Goal: Check status: Check status

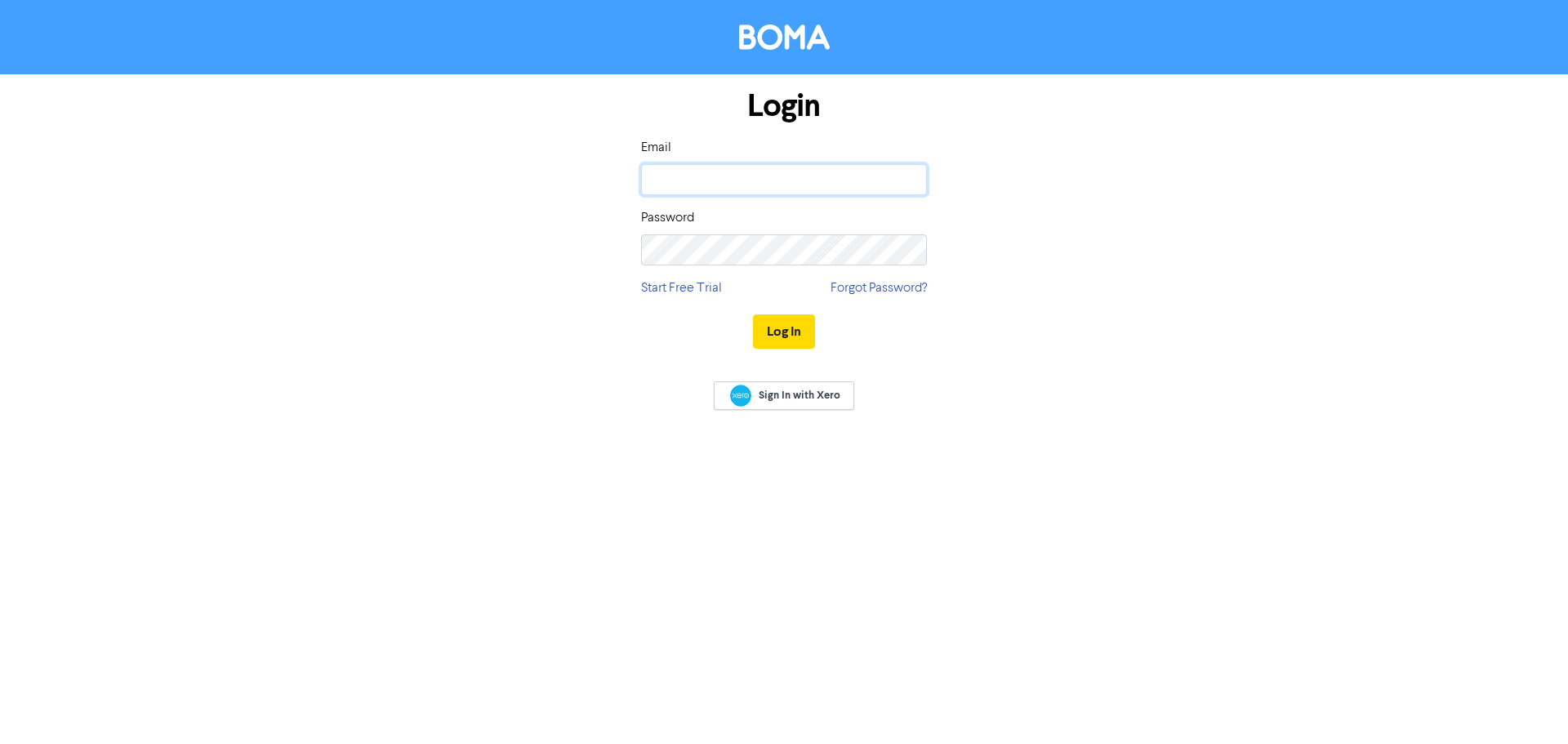
type input "[EMAIL_ADDRESS][DOMAIN_NAME]"
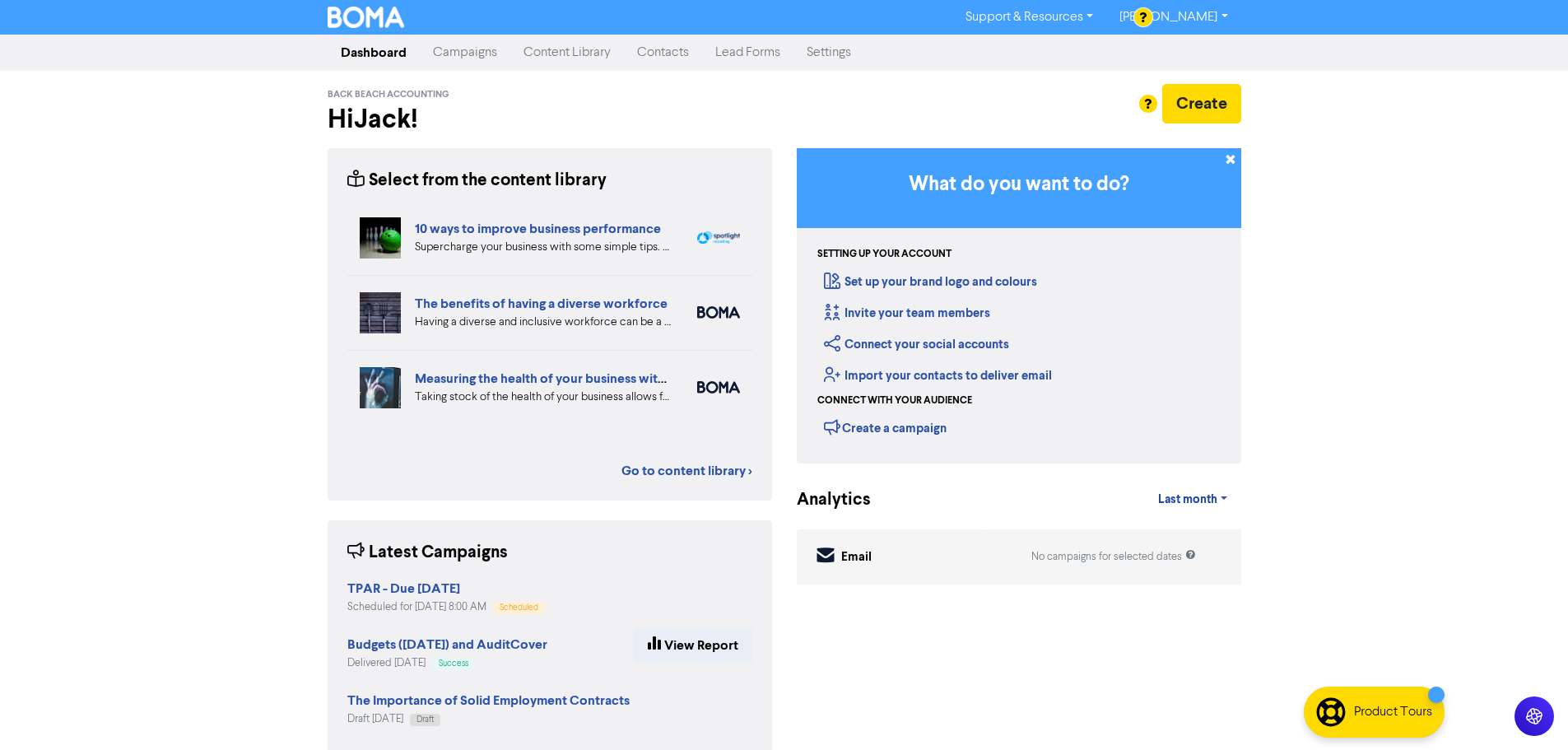
click at [465, 57] on link "Campaigns" at bounding box center [465, 53] width 91 height 33
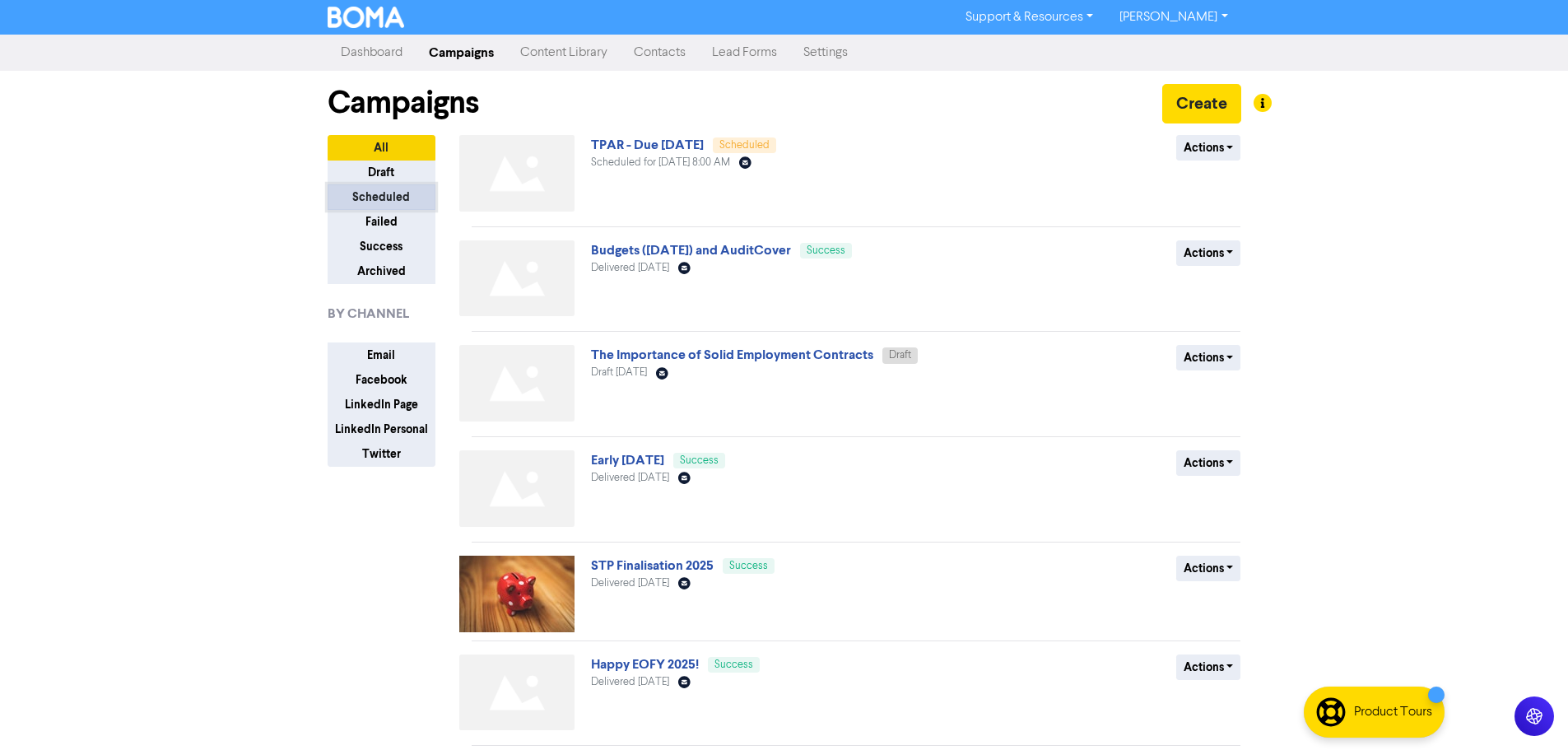
click at [392, 197] on button "Scheduled" at bounding box center [381, 197] width 108 height 25
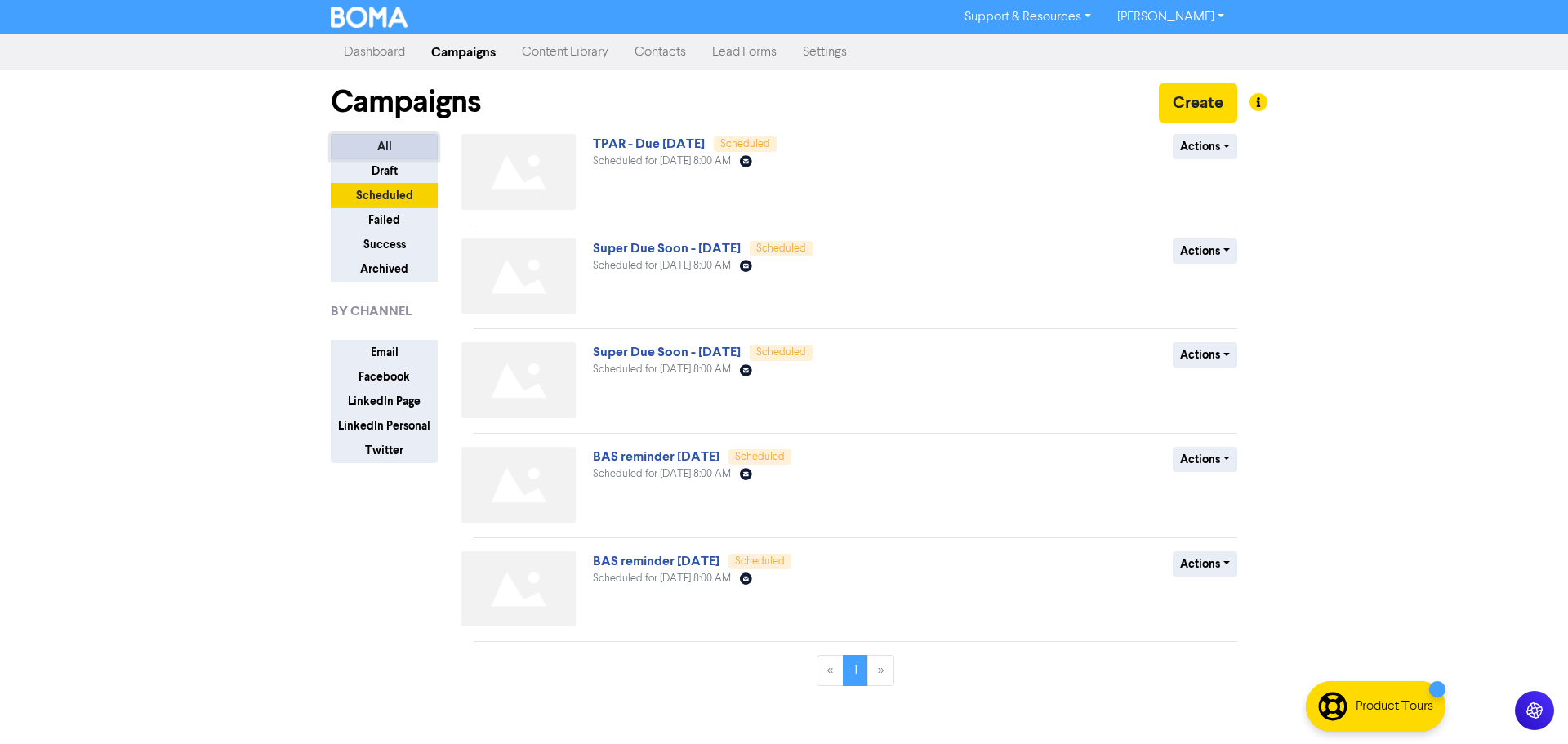
click at [372, 147] on button "All" at bounding box center [384, 147] width 107 height 25
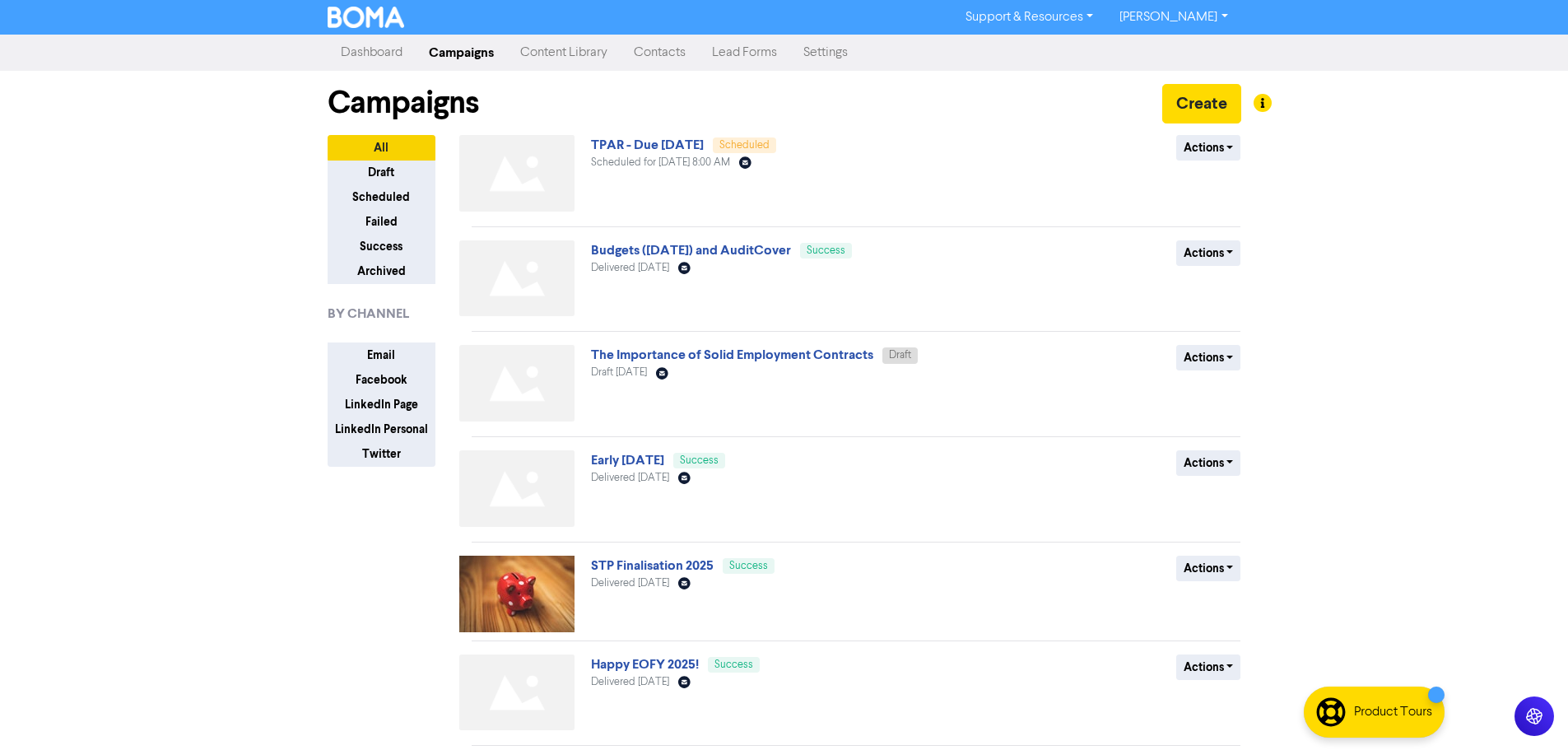
click at [369, 63] on link "Dashboard" at bounding box center [371, 53] width 88 height 33
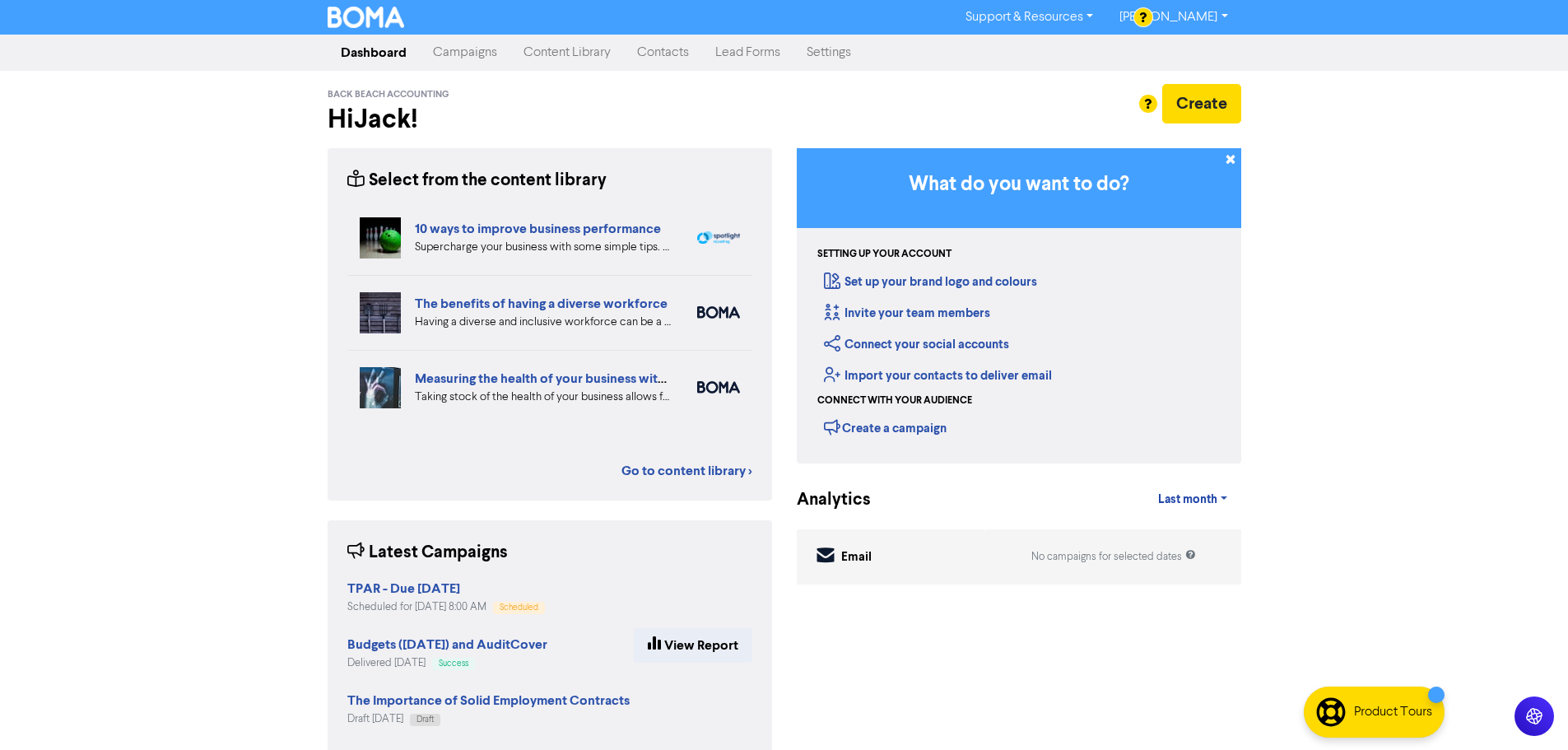
click at [460, 54] on link "Campaigns" at bounding box center [465, 53] width 91 height 33
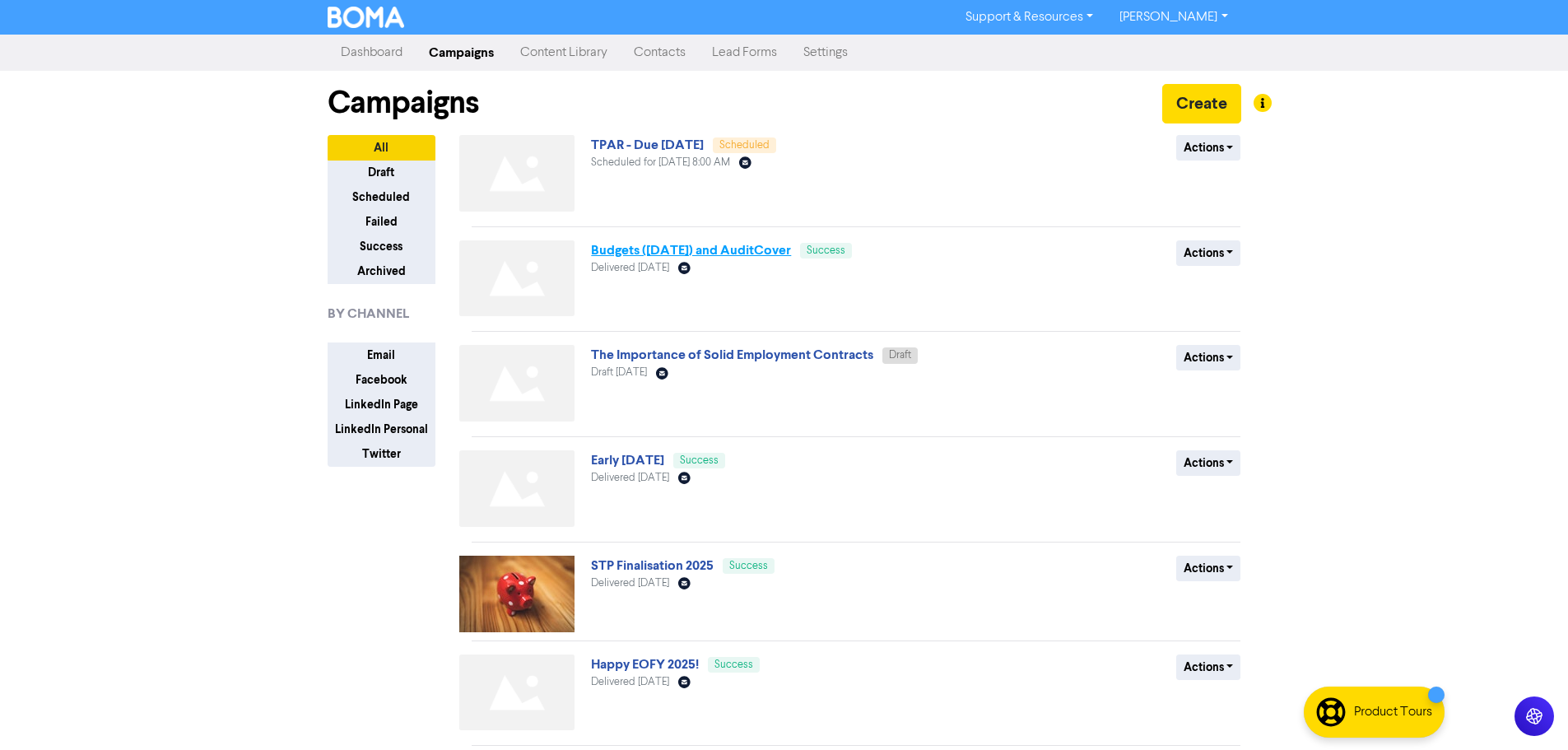
click at [713, 257] on link "Budgets ([DATE]) and AuditCover" at bounding box center [691, 250] width 200 height 16
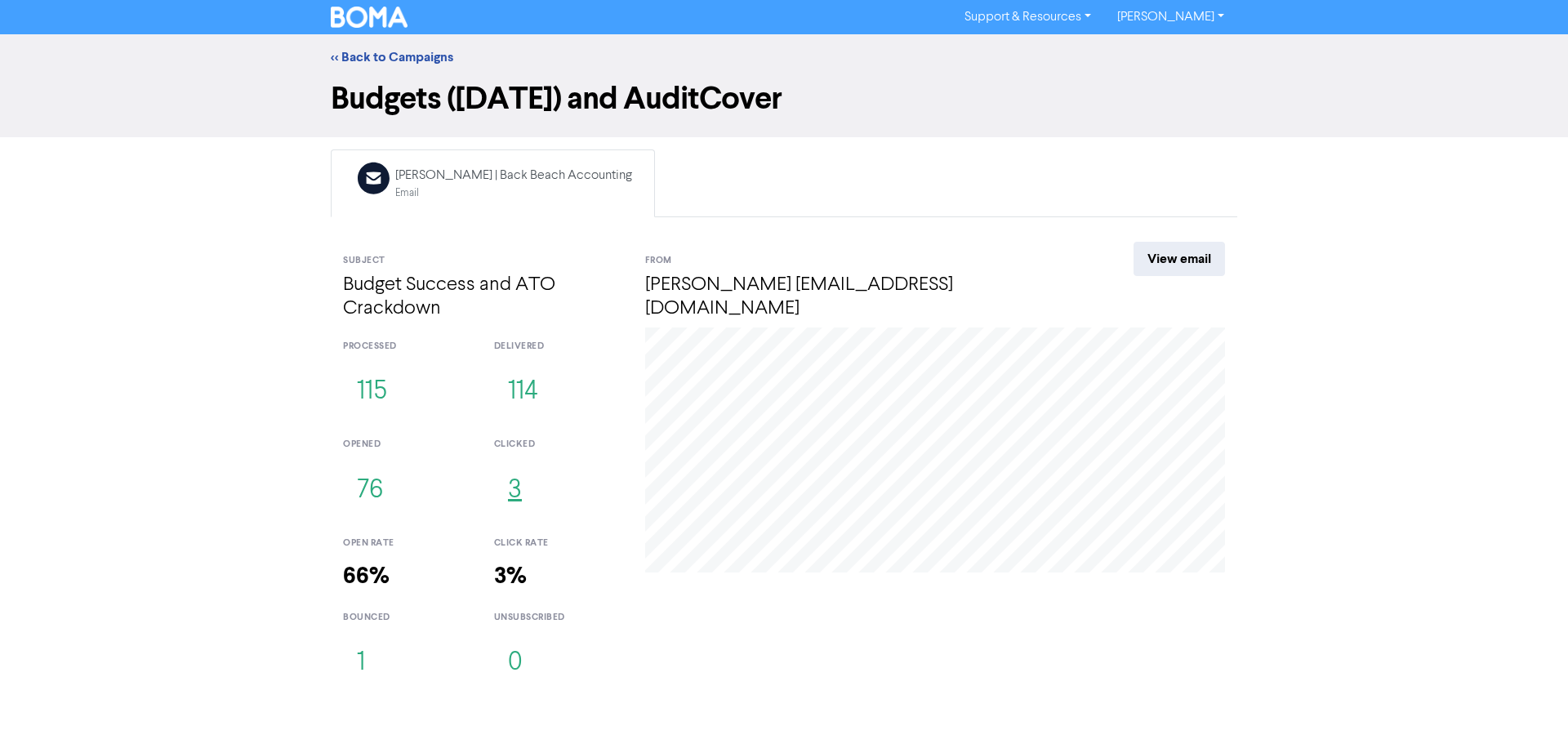
click at [510, 501] on button "3" at bounding box center [515, 491] width 41 height 54
click at [360, 496] on button "76" at bounding box center [370, 491] width 54 height 54
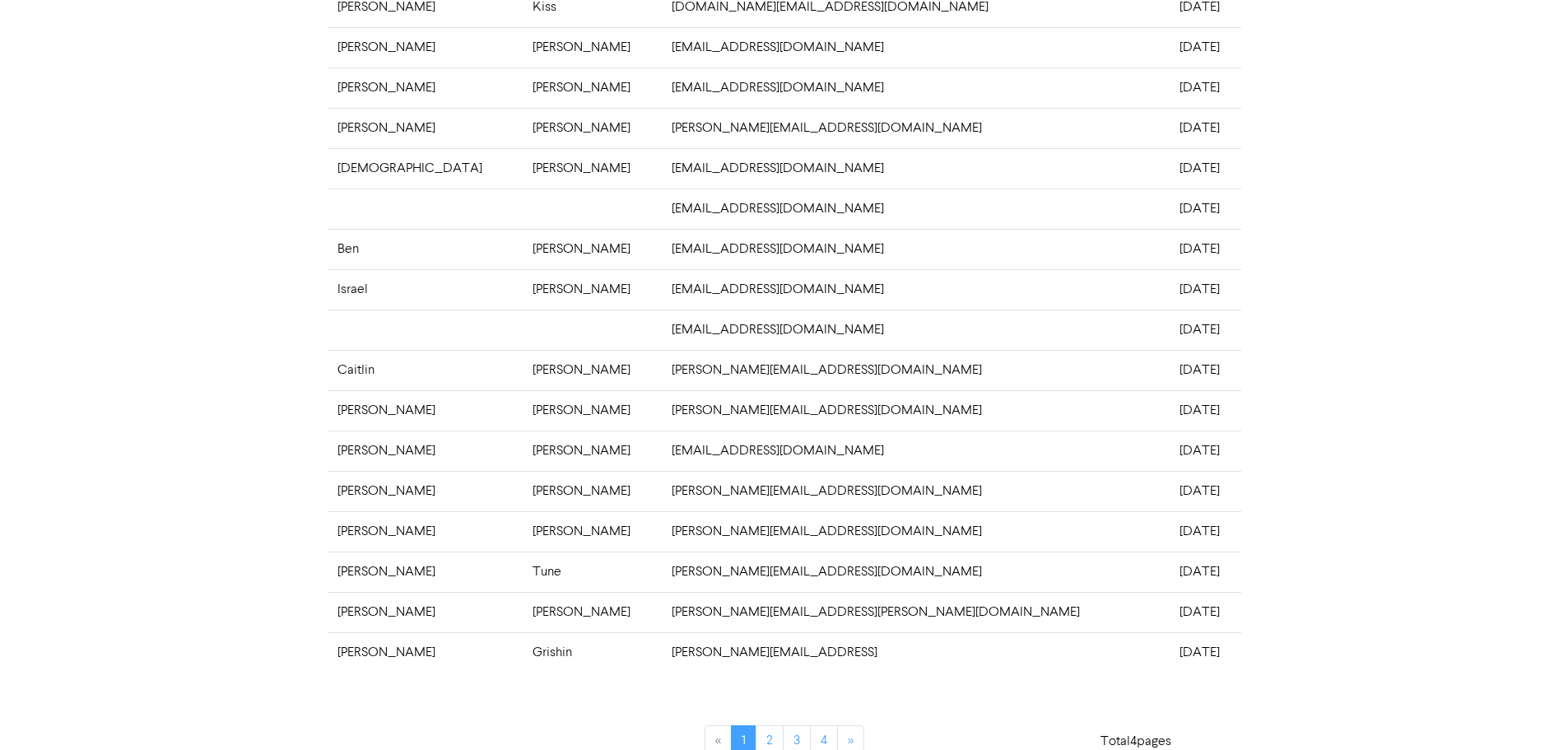
scroll to position [323, 0]
